Goal: Check status: Check status

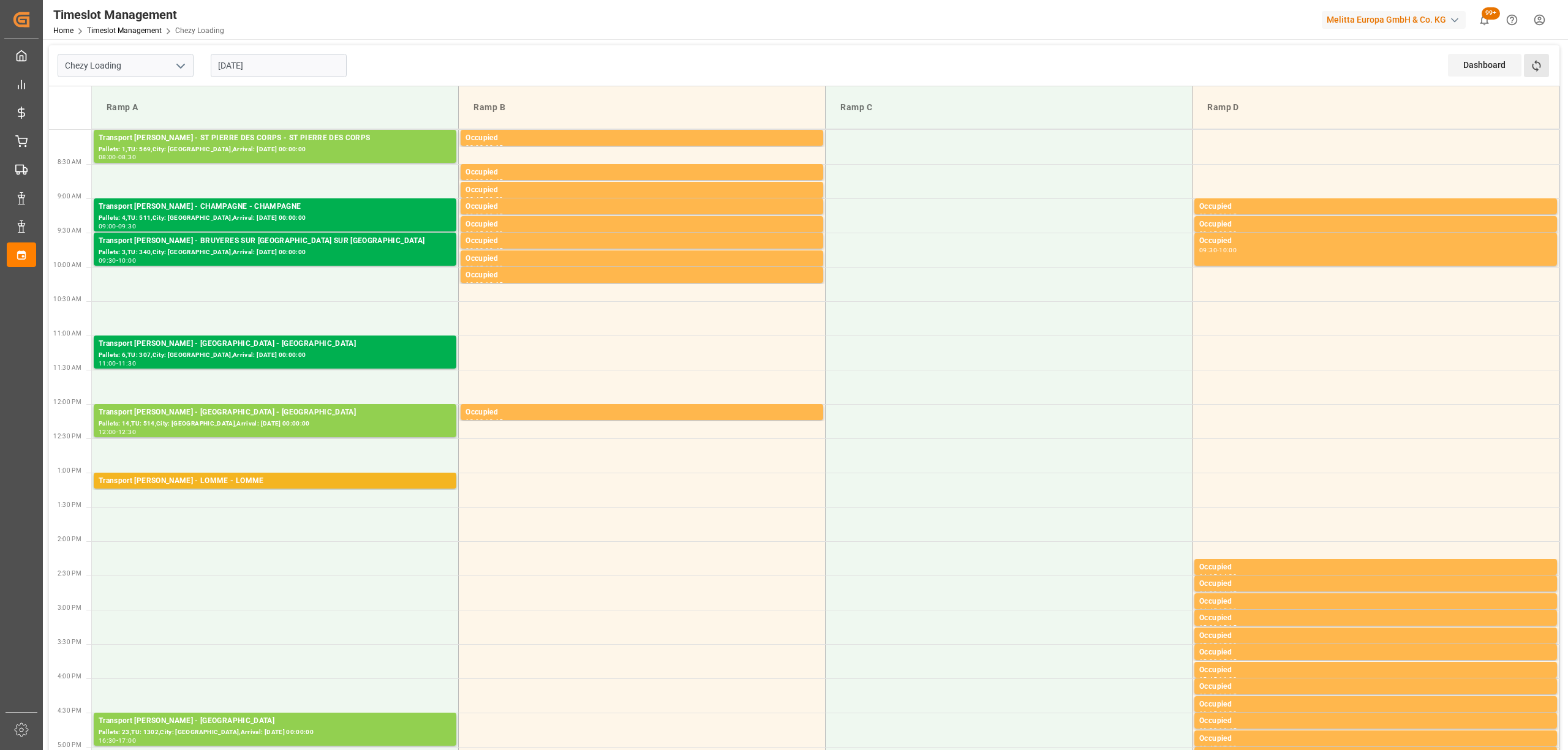
click at [1542, 72] on button "Refresh Time Slots" at bounding box center [1537, 66] width 25 height 23
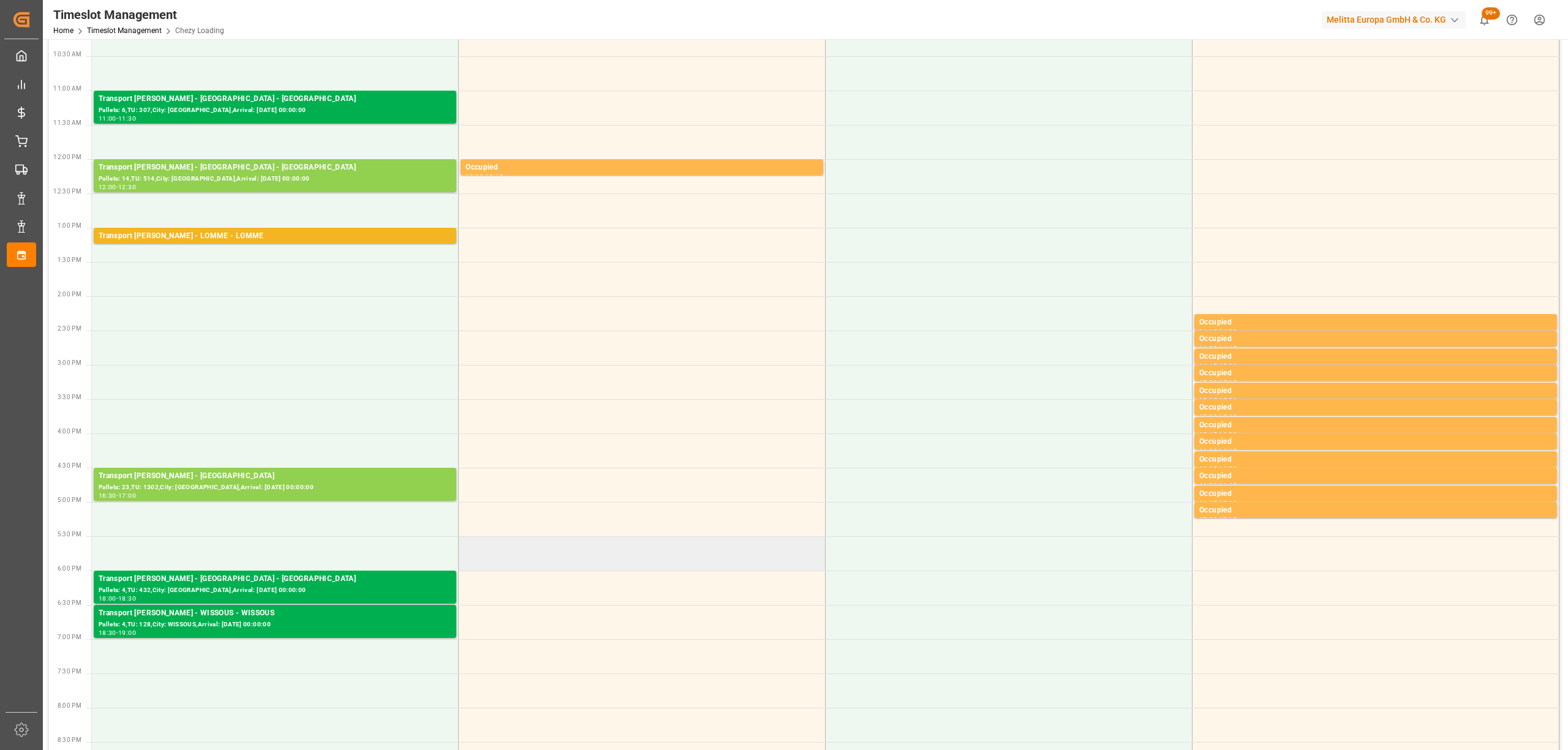
scroll to position [163, 0]
